Goal: Task Accomplishment & Management: Use online tool/utility

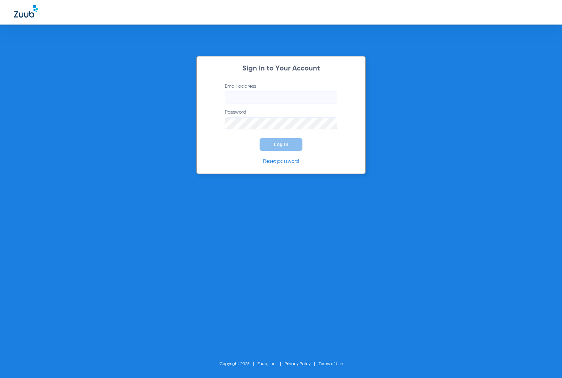
type input "[EMAIL_ADDRESS][DOMAIN_NAME]"
click at [286, 145] on span "Log In" at bounding box center [280, 145] width 15 height 6
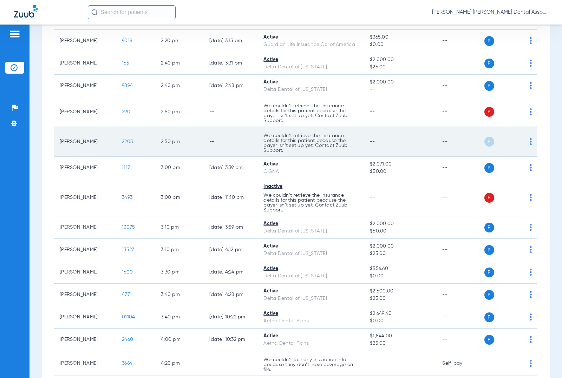
scroll to position [1398, 0]
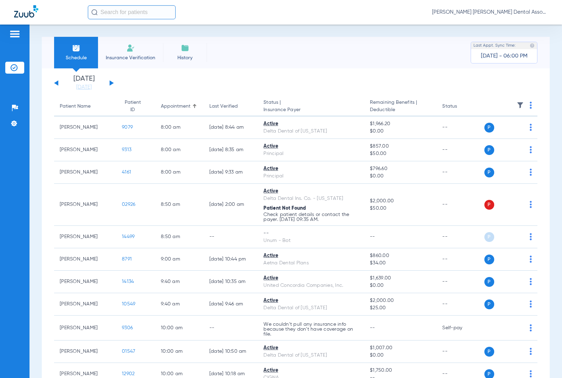
click at [232, 38] on div "Schedule Insurance Verification History Last Appt. Sync Time: [DATE] - 06:00 PM" at bounding box center [296, 53] width 508 height 32
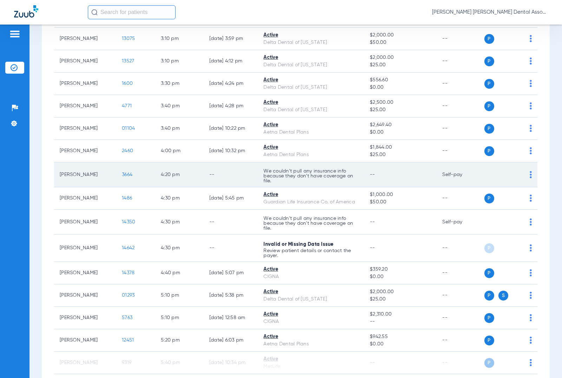
scroll to position [1420, 0]
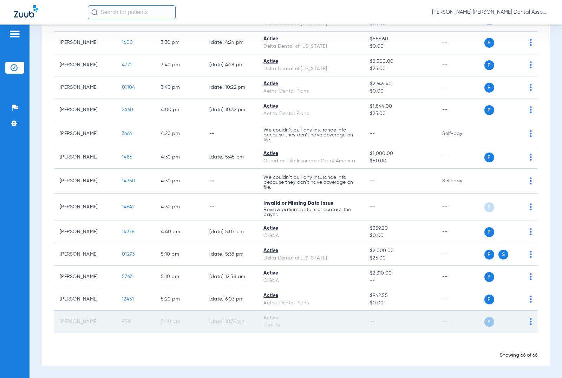
click at [529, 322] on img at bounding box center [530, 321] width 2 height 7
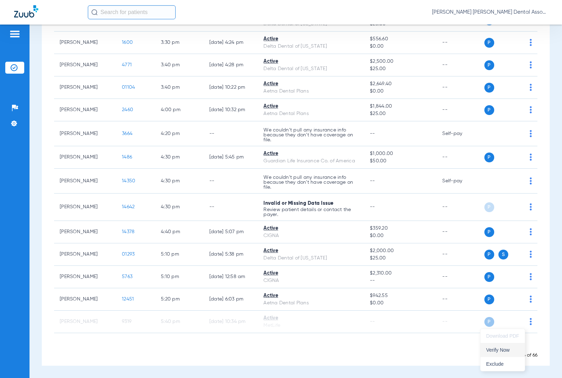
click at [502, 353] on span "Verify Now" at bounding box center [502, 350] width 33 height 5
